Goal: Information Seeking & Learning: Learn about a topic

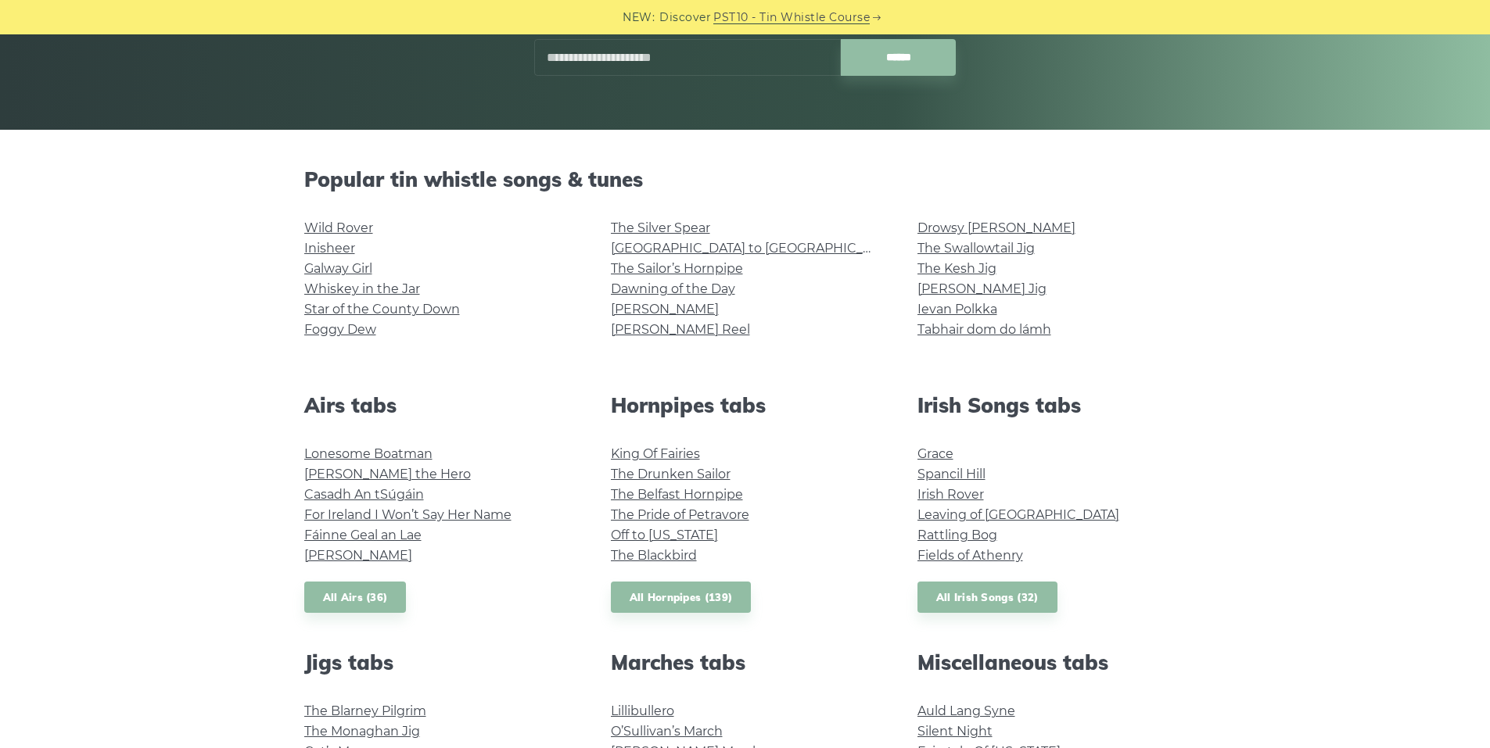
scroll to position [338, 0]
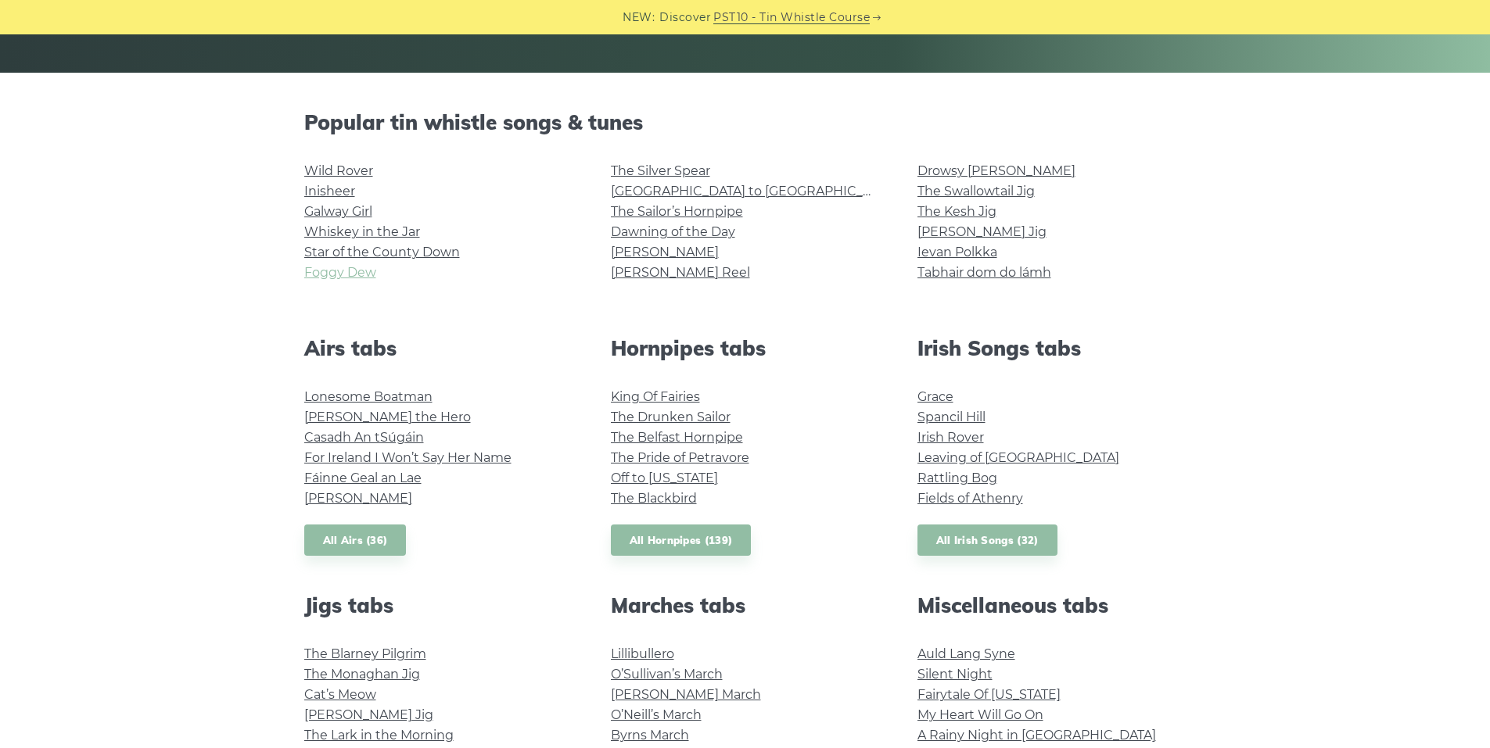
click at [342, 273] on link "Foggy Dew" at bounding box center [340, 272] width 72 height 15
click at [943, 398] on link "Grace" at bounding box center [935, 396] width 36 height 15
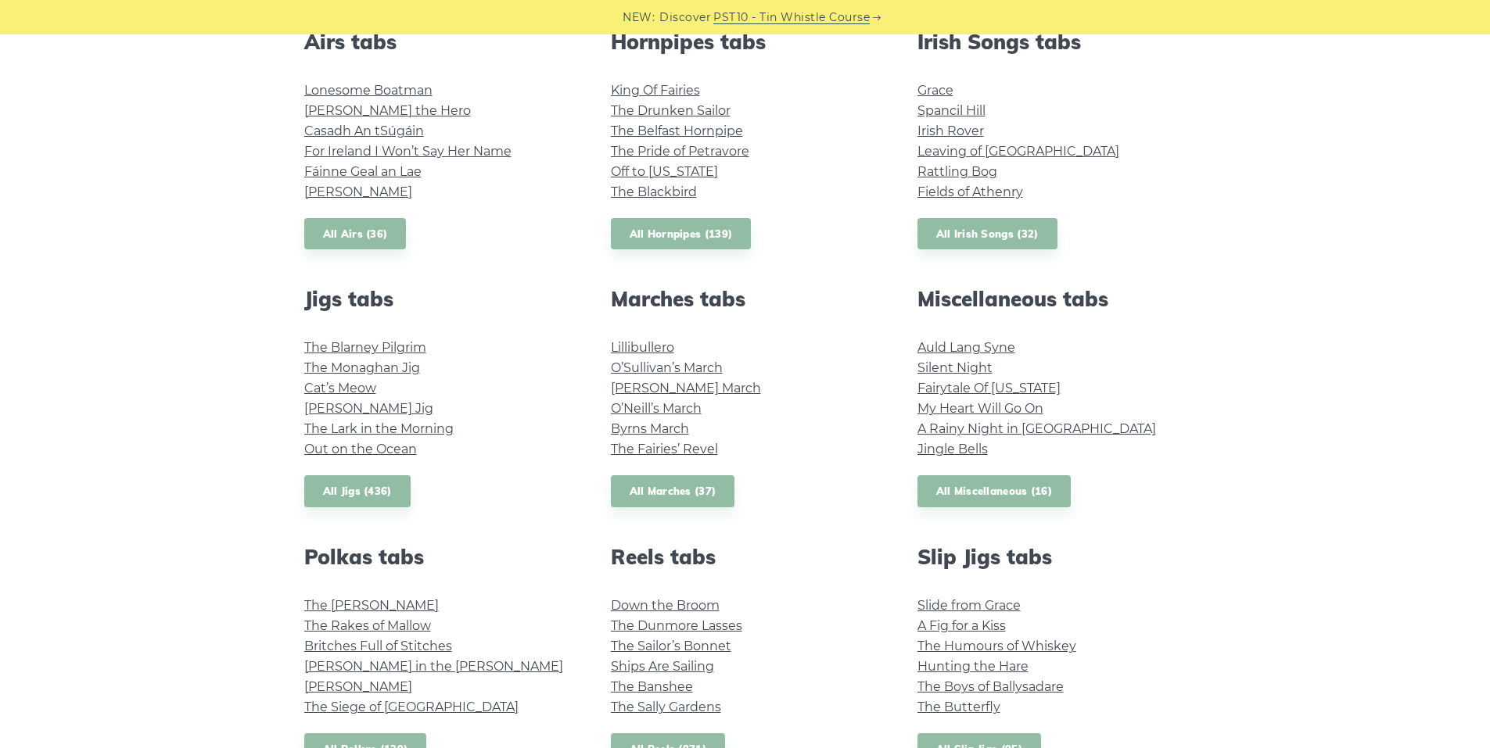
scroll to position [647, 0]
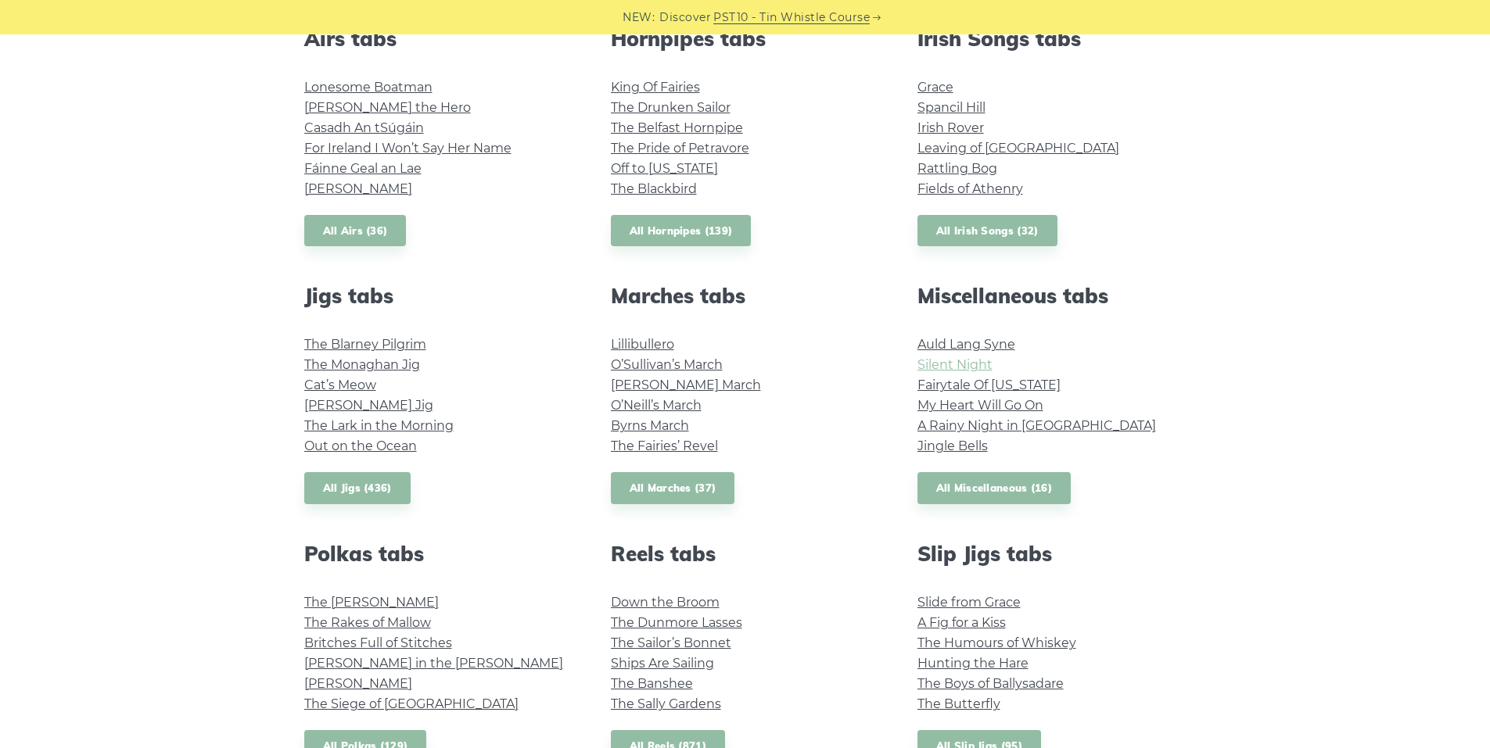
click at [974, 360] on link "Silent Night" at bounding box center [954, 364] width 75 height 15
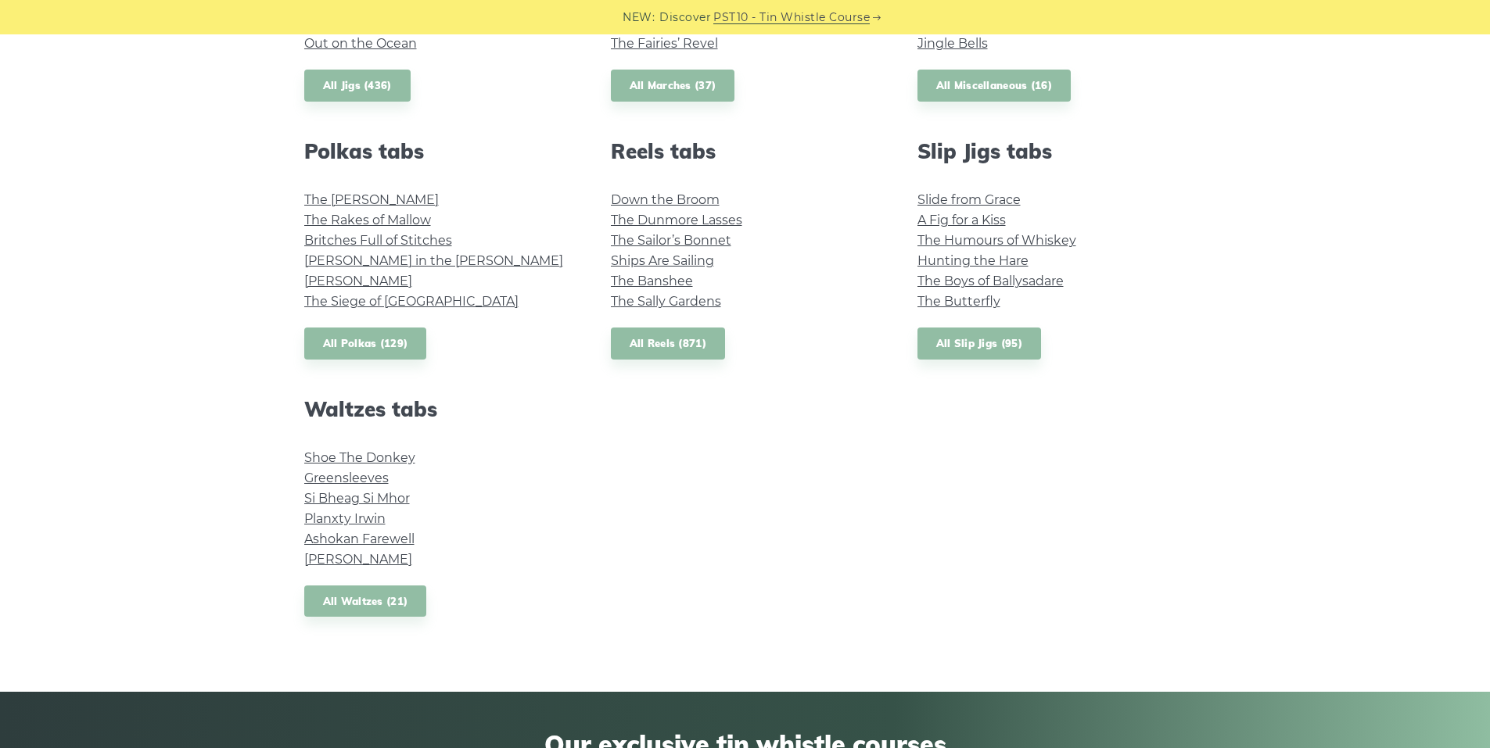
scroll to position [1053, 0]
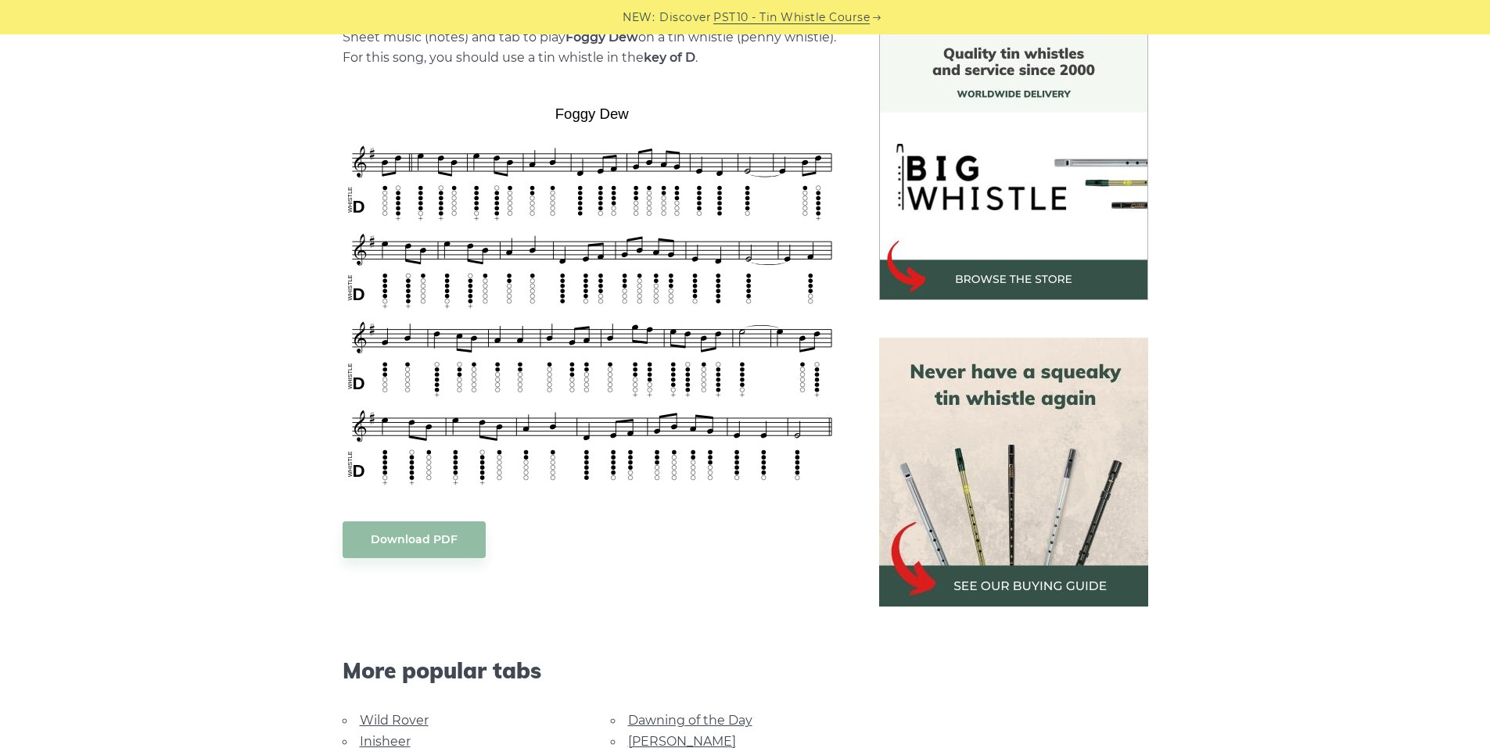
scroll to position [414, 0]
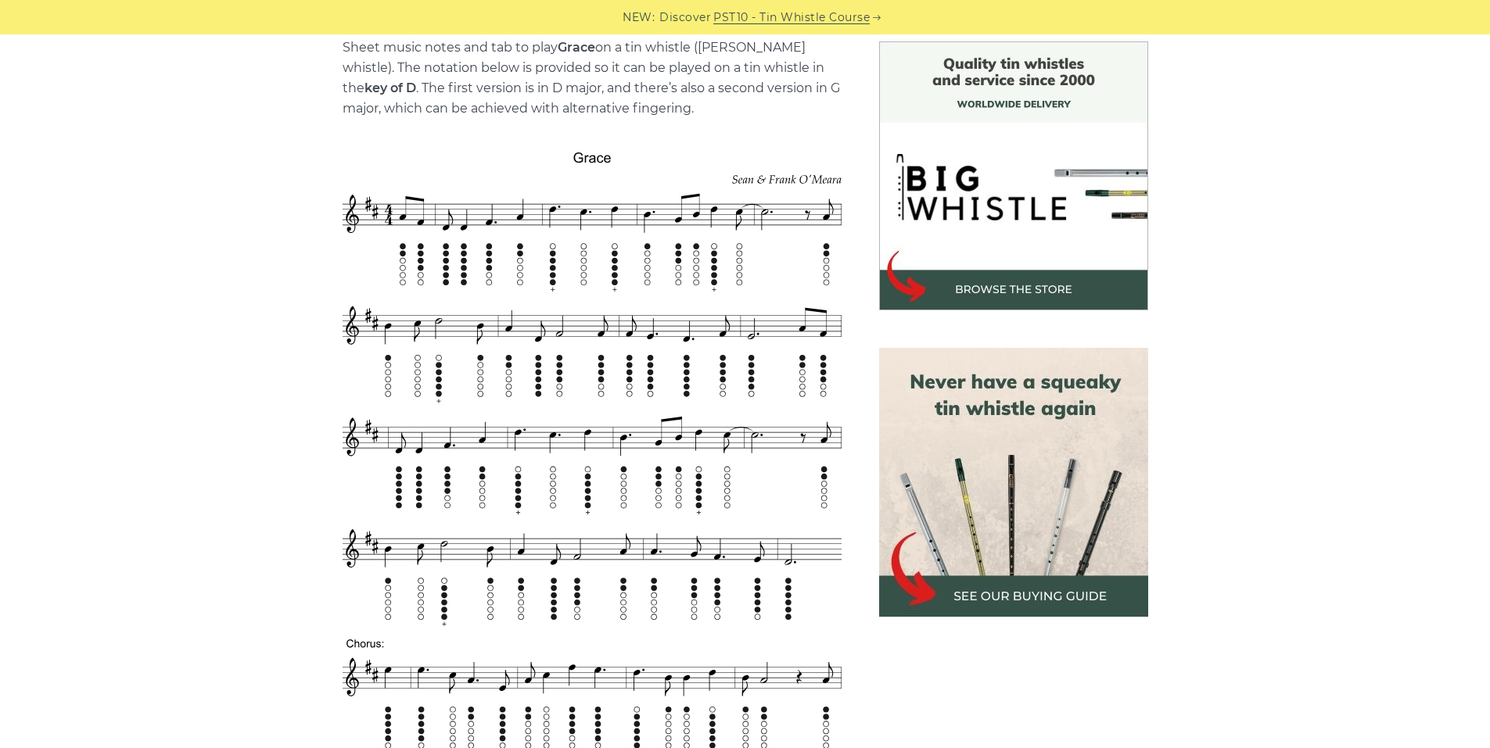
scroll to position [498, 0]
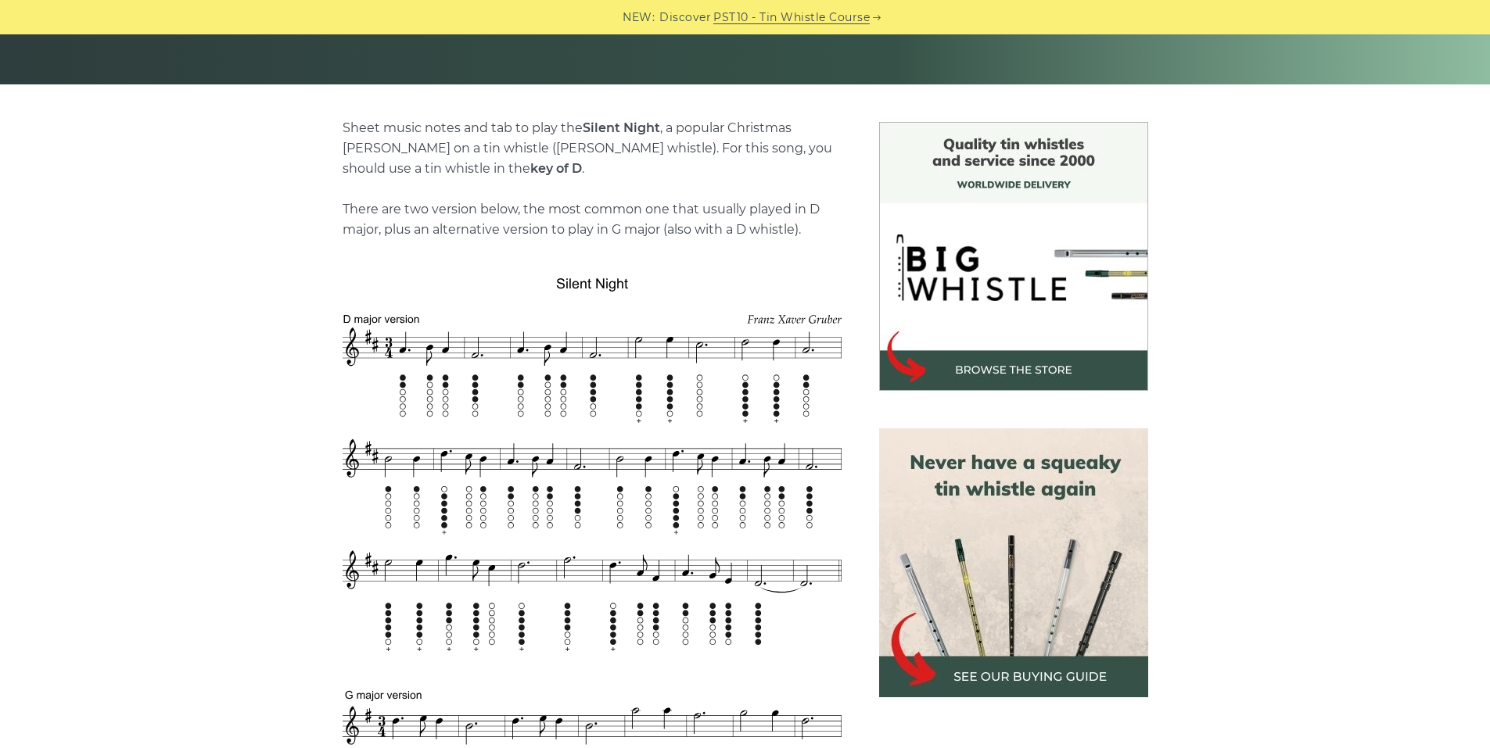
scroll to position [351, 0]
